Goal: Task Accomplishment & Management: Manage account settings

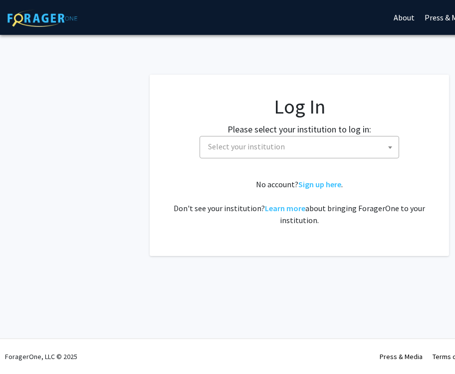
select select
click at [358, 310] on div "Skip navigation About Press & Media Symposium Log In Sign Up Complete your prof…" at bounding box center [299, 187] width 598 height 374
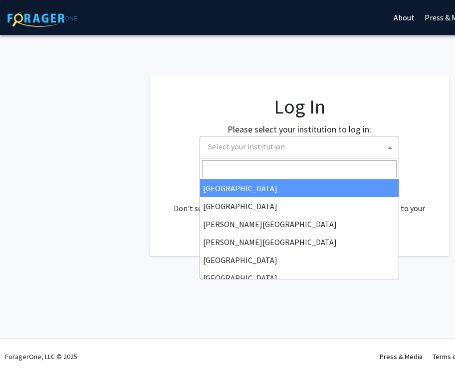
click at [268, 152] on span "Select your institution" at bounding box center [301, 147] width 194 height 20
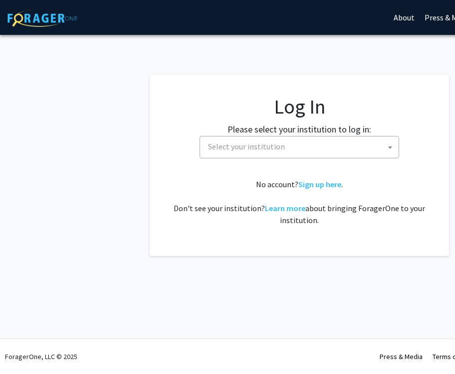
click at [198, 85] on fg-card "Log In Please select your institution to log in: [GEOGRAPHIC_DATA] [GEOGRAPHIC_…" at bounding box center [299, 165] width 299 height 181
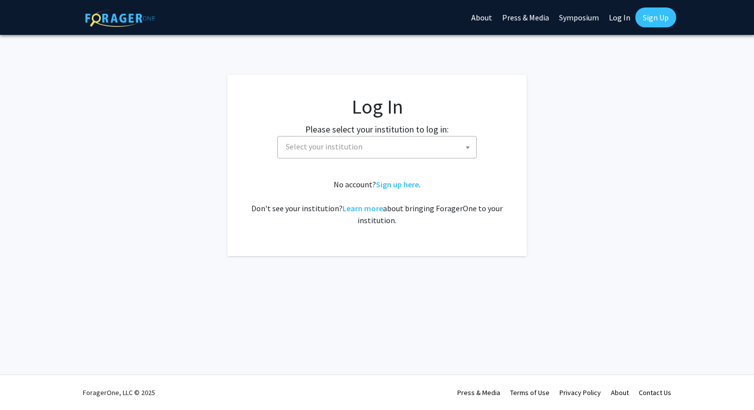
click at [454, 155] on span "Select your institution" at bounding box center [379, 147] width 194 height 20
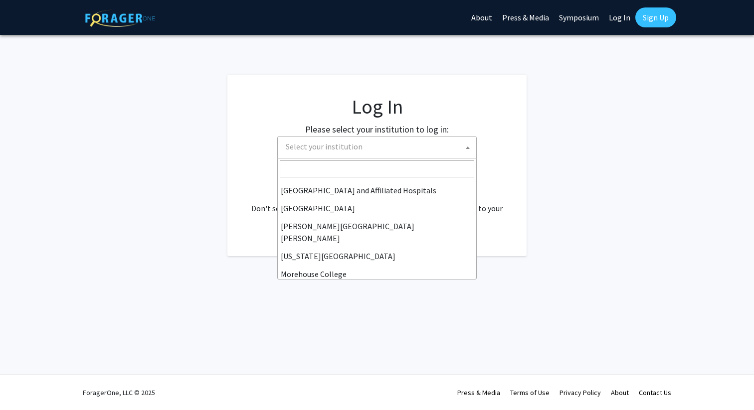
scroll to position [349, 0]
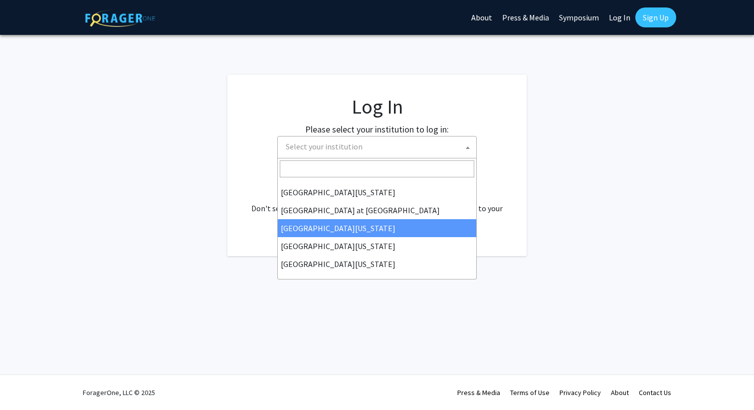
click at [454, 142] on fg-login "Log In Please select your institution to log in: [GEOGRAPHIC_DATA] [GEOGRAPHIC_…" at bounding box center [377, 165] width 754 height 181
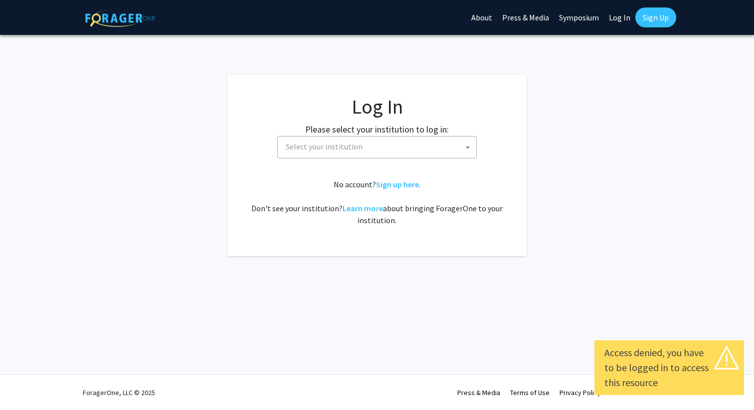
select select
click at [148, 181] on fg-login "Log In Please select your institution to log in: [GEOGRAPHIC_DATA] [GEOGRAPHIC_…" at bounding box center [377, 165] width 754 height 181
click at [400, 148] on span "Select your institution" at bounding box center [379, 147] width 194 height 20
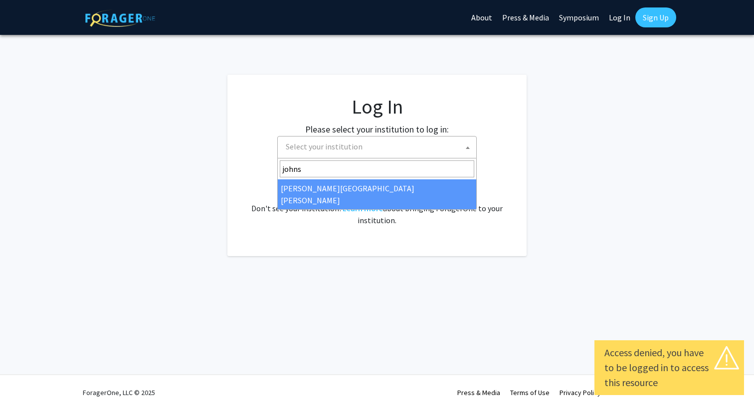
type input "johns"
select select "1"
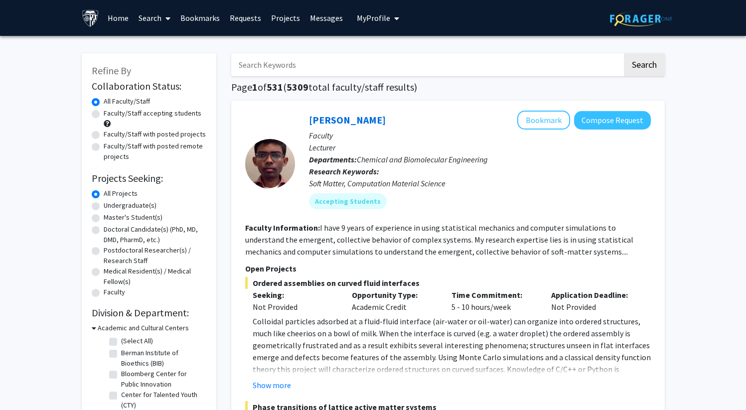
click at [149, 18] on link "Search" at bounding box center [155, 17] width 42 height 35
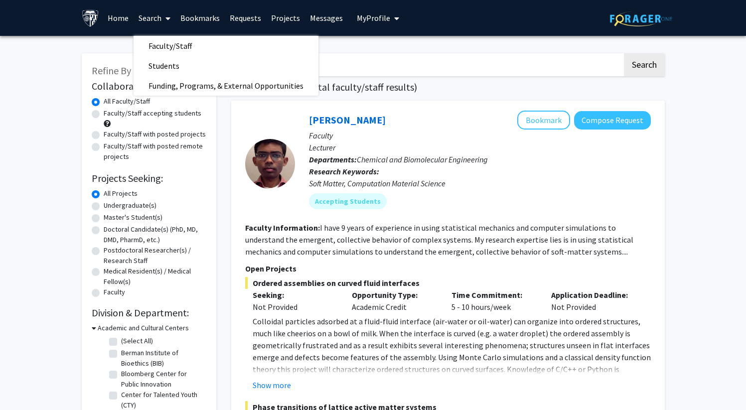
click at [371, 16] on span "My Profile" at bounding box center [373, 18] width 33 height 10
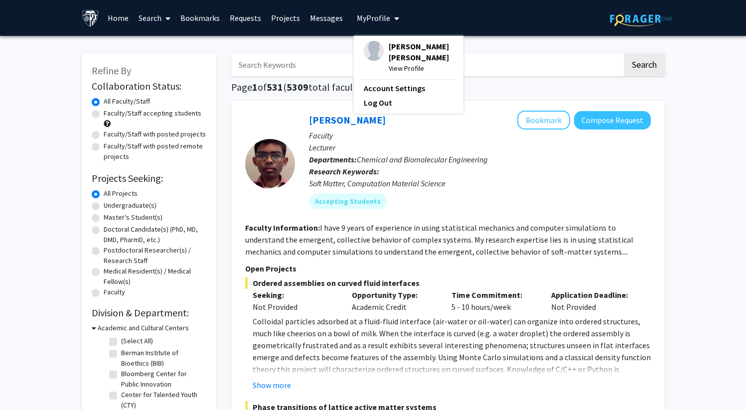
click at [192, 20] on link "Bookmarks" at bounding box center [199, 17] width 49 height 35
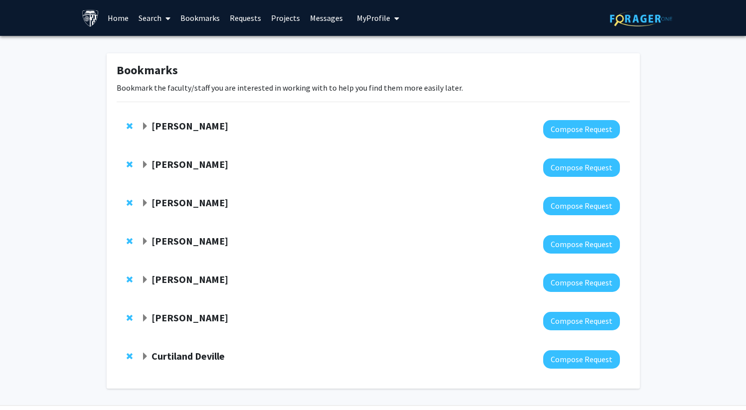
scroll to position [31, 0]
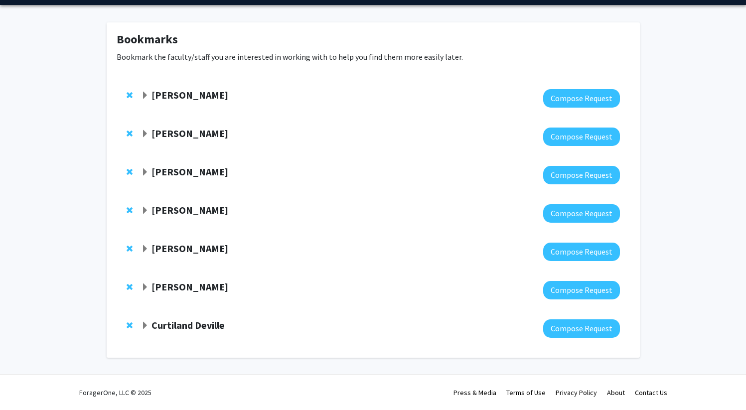
click at [142, 134] on span "Expand Jeffrey Tornheim Bookmark" at bounding box center [145, 134] width 8 height 8
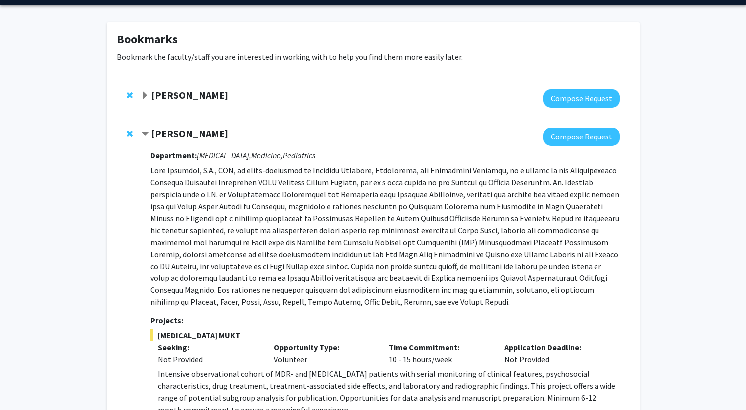
click at [142, 134] on span "Contract Jeffrey Tornheim Bookmark" at bounding box center [145, 134] width 8 height 8
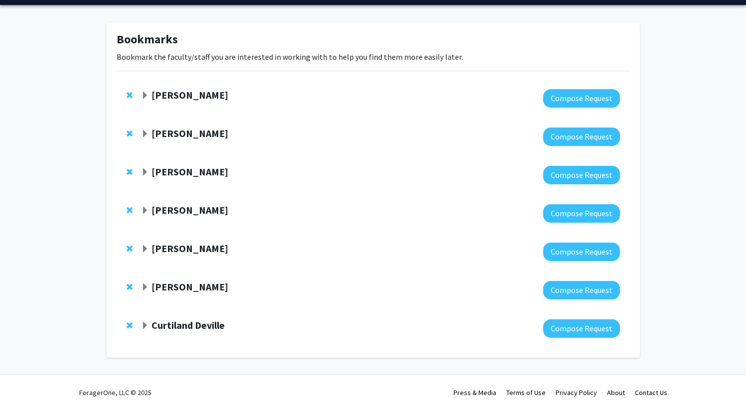
click at [144, 209] on span "Expand Alistair Kent Bookmark" at bounding box center [145, 211] width 8 height 8
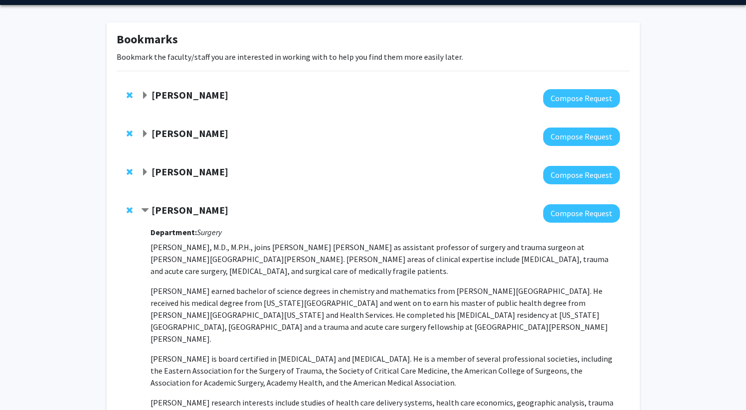
click at [145, 209] on span "Contract Alistair Kent Bookmark" at bounding box center [145, 211] width 8 height 8
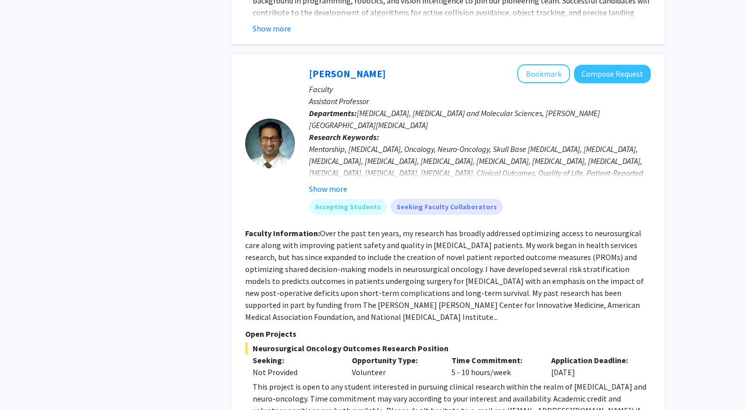
scroll to position [2973, 0]
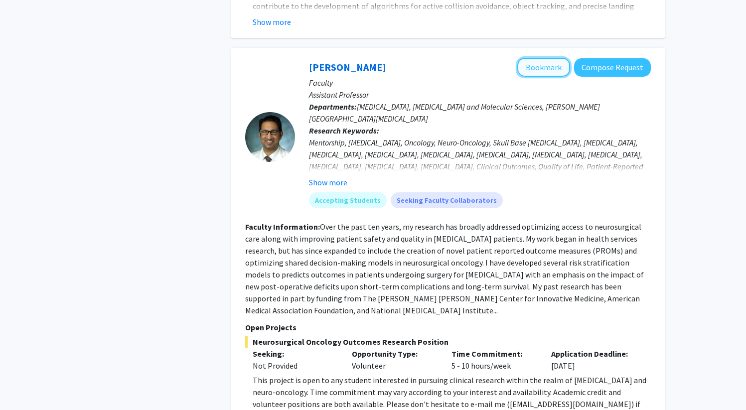
click at [556, 58] on button "Bookmark" at bounding box center [543, 67] width 53 height 19
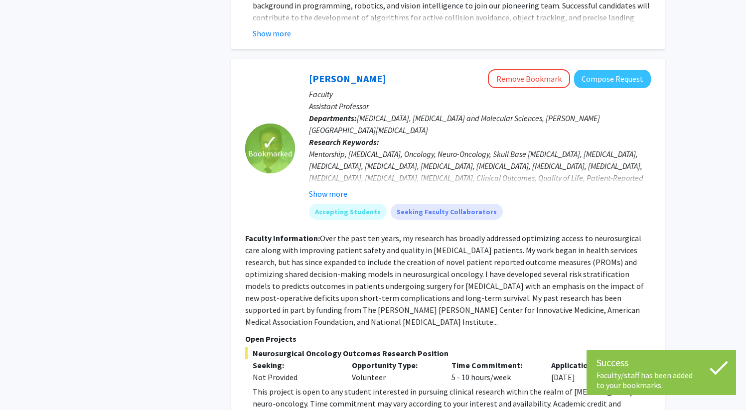
scroll to position [2980, 0]
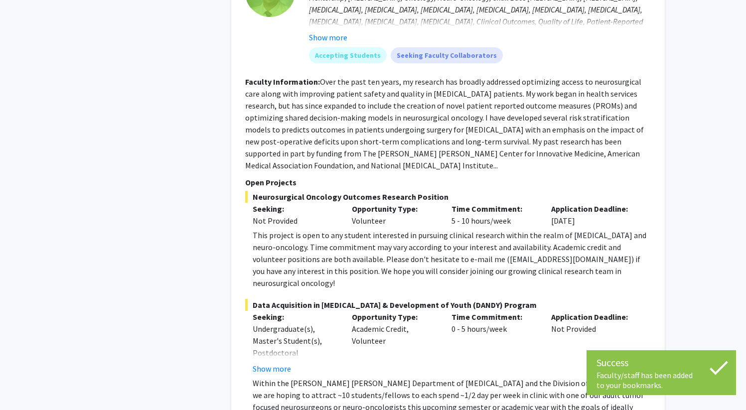
scroll to position [3177, 0]
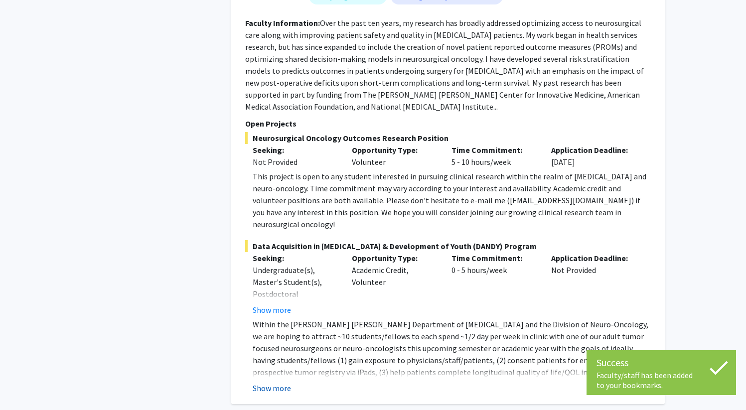
click at [283, 382] on button "Show more" at bounding box center [272, 388] width 38 height 12
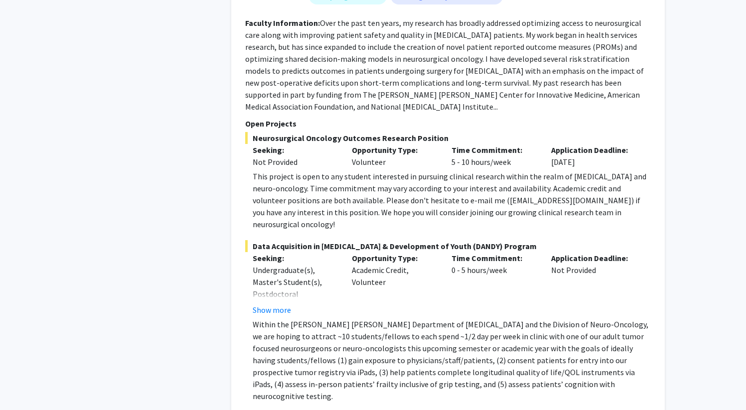
scroll to position [3325, 0]
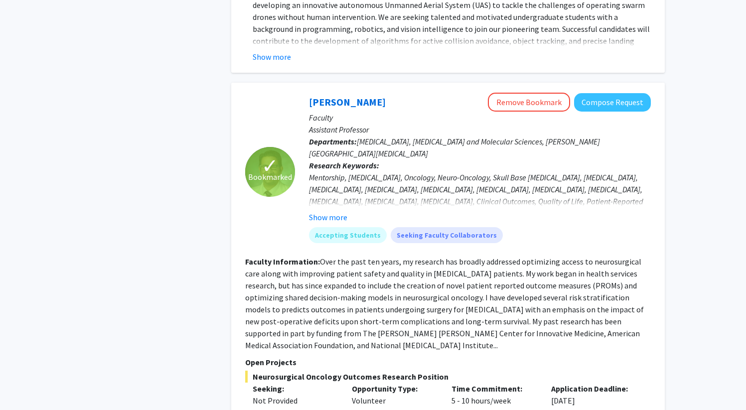
scroll to position [2941, 0]
